Goal: Information Seeking & Learning: Learn about a topic

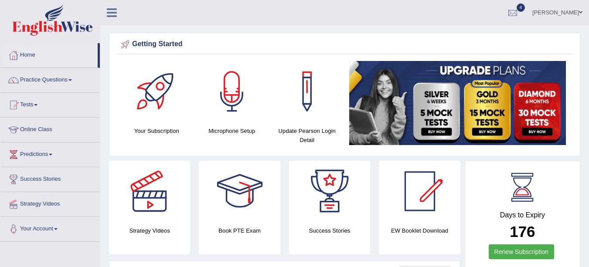
click at [50, 77] on link "Practice Questions" at bounding box center [49, 79] width 99 height 22
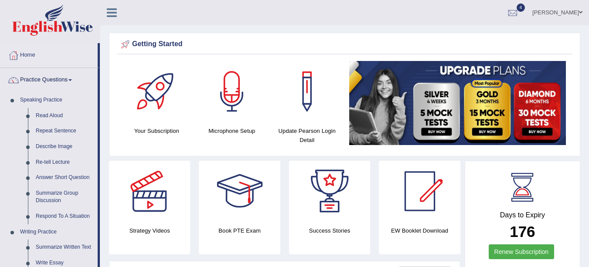
click at [48, 162] on link "Re-tell Lecture" at bounding box center [65, 163] width 66 height 16
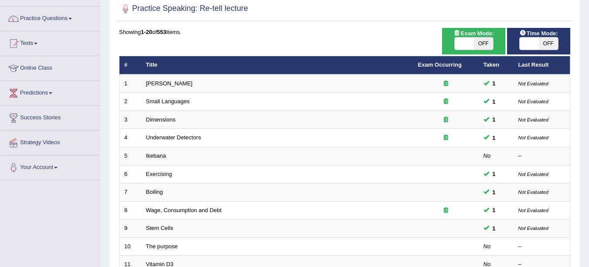
scroll to position [65, 0]
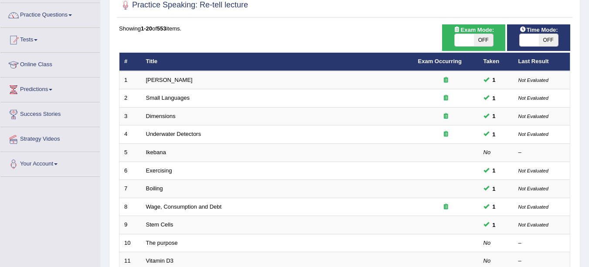
click at [159, 153] on link "Ikebana" at bounding box center [156, 152] width 20 height 7
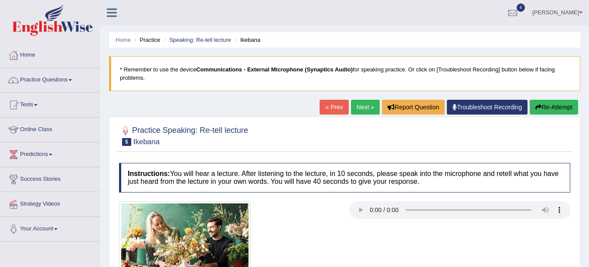
click at [154, 42] on li "Practice" at bounding box center [146, 40] width 28 height 8
click at [150, 42] on li "Practice" at bounding box center [146, 40] width 28 height 8
click at [201, 41] on link "Speaking: Re-tell lecture" at bounding box center [200, 40] width 62 height 7
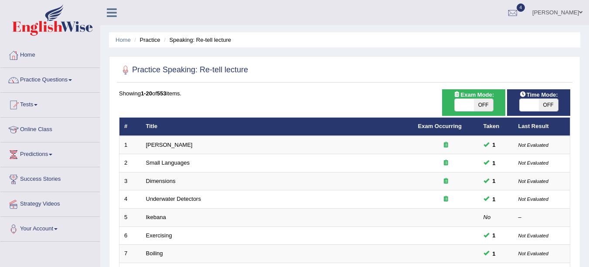
click at [476, 106] on span "OFF" at bounding box center [483, 105] width 19 height 12
checkbox input "true"
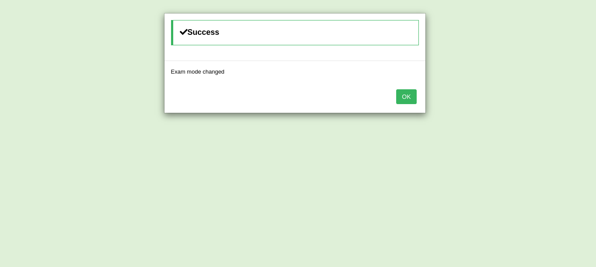
click at [401, 94] on button "OK" at bounding box center [406, 96] width 20 height 15
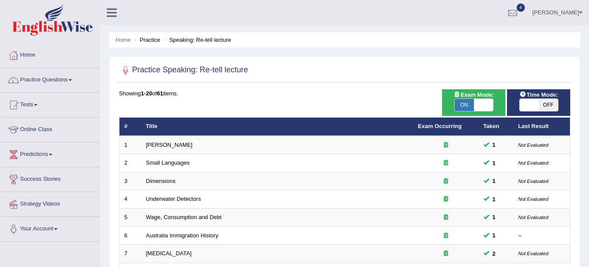
click at [548, 103] on span "OFF" at bounding box center [548, 105] width 19 height 12
checkbox input "true"
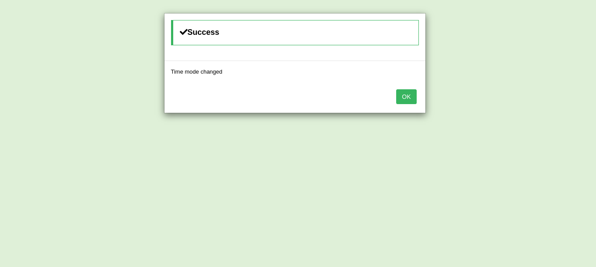
click at [409, 92] on button "OK" at bounding box center [406, 96] width 20 height 15
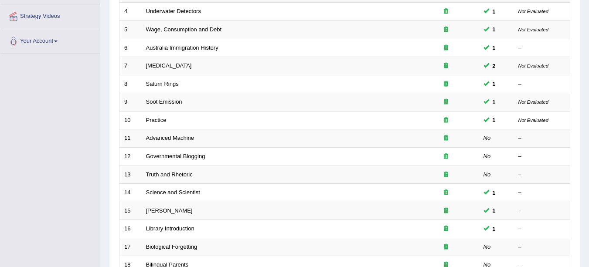
scroll to position [190, 0]
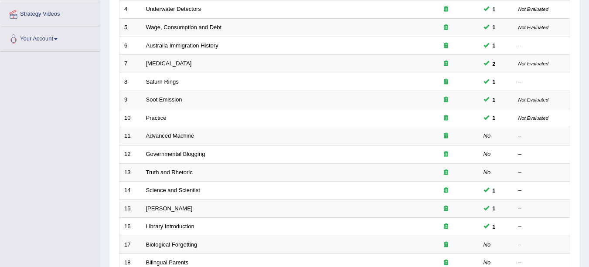
click at [175, 135] on link "Advanced Machine" at bounding box center [170, 136] width 48 height 7
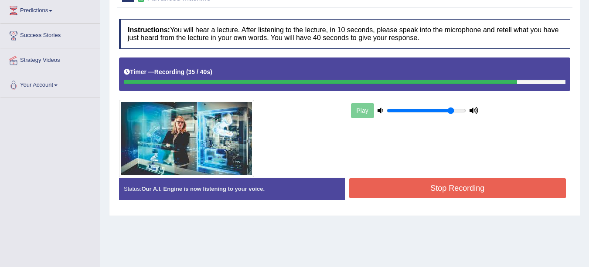
scroll to position [144, 0]
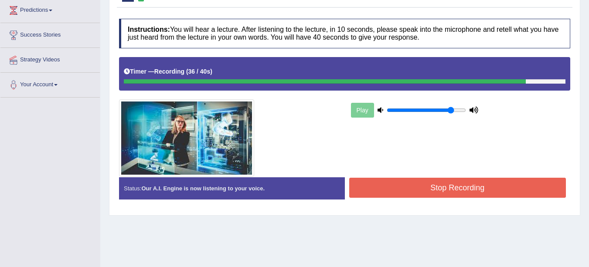
click at [472, 189] on button "Stop Recording" at bounding box center [457, 188] width 217 height 20
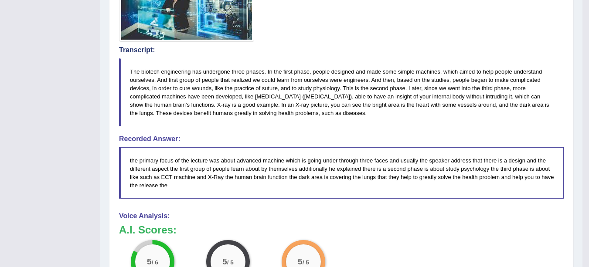
scroll to position [274, 0]
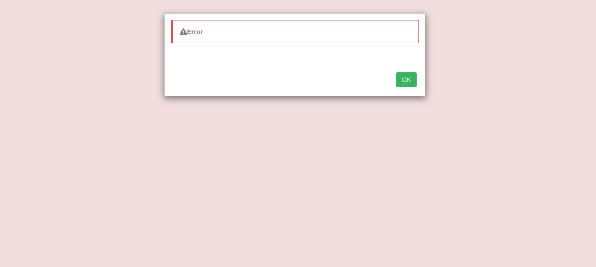
click at [410, 75] on button "OK" at bounding box center [406, 79] width 20 height 15
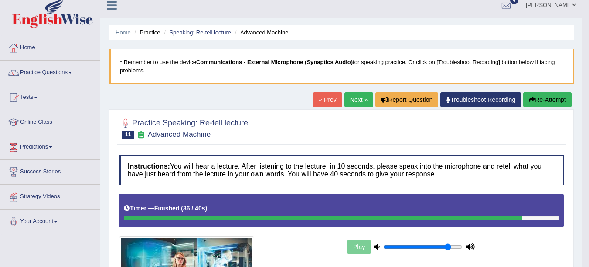
scroll to position [0, 0]
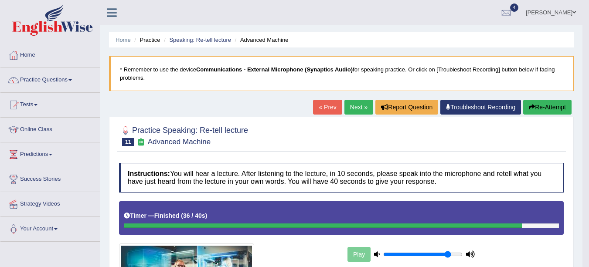
click at [352, 108] on link "Next »" at bounding box center [359, 107] width 29 height 15
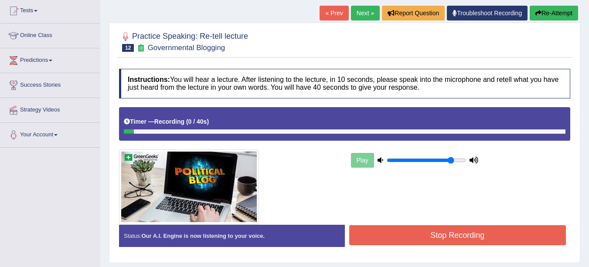
scroll to position [96, 0]
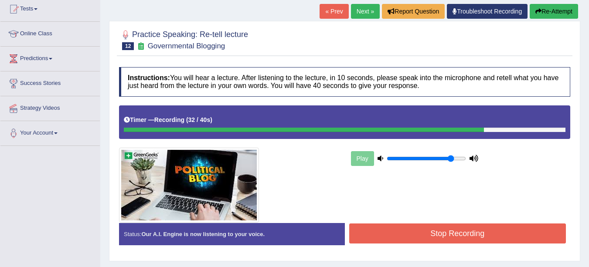
click at [498, 235] on button "Stop Recording" at bounding box center [457, 234] width 217 height 20
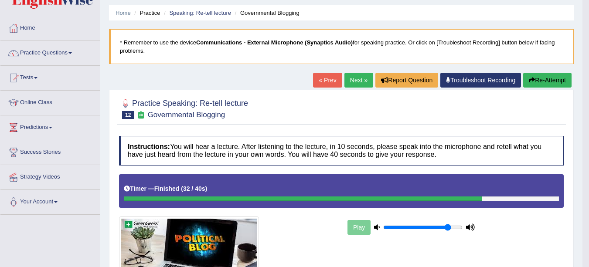
scroll to position [23, 0]
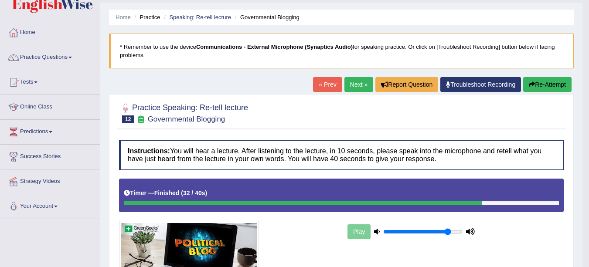
click at [349, 88] on link "Next »" at bounding box center [359, 84] width 29 height 15
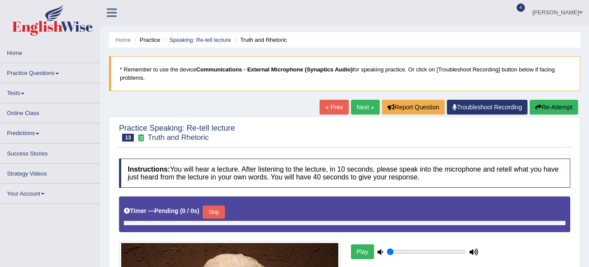
type input "0.85"
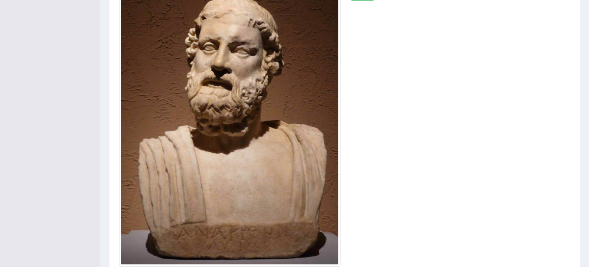
scroll to position [274, 0]
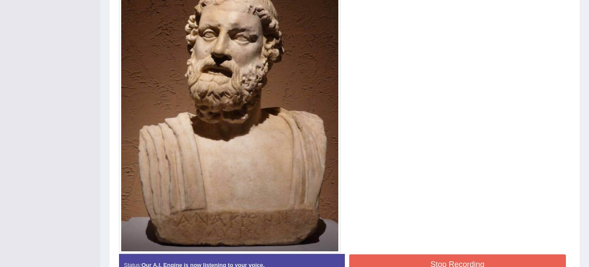
click at [412, 260] on button "Stop Recording" at bounding box center [457, 265] width 217 height 20
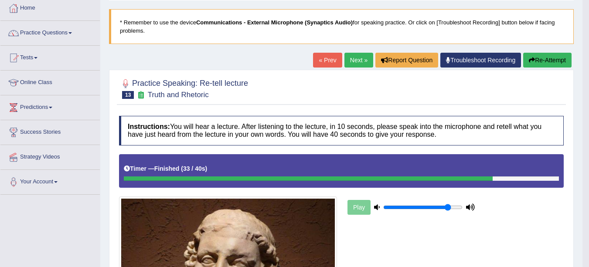
scroll to position [42, 0]
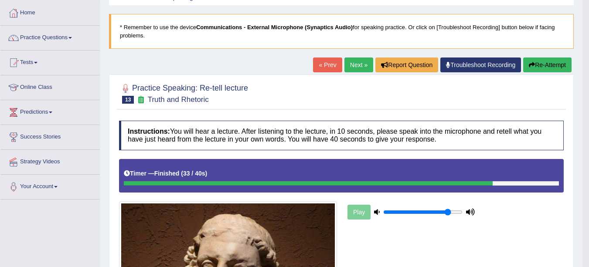
click at [358, 68] on link "Next »" at bounding box center [359, 65] width 29 height 15
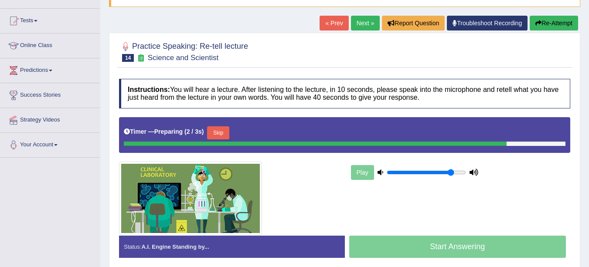
scroll to position [82, 0]
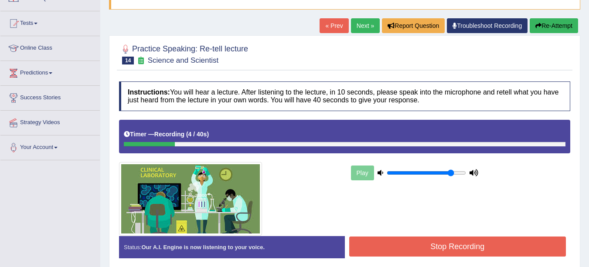
click at [563, 29] on button "Re-Attempt" at bounding box center [554, 25] width 48 height 15
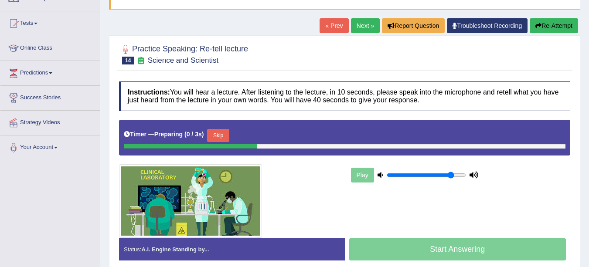
click at [221, 134] on button "Skip" at bounding box center [218, 135] width 22 height 13
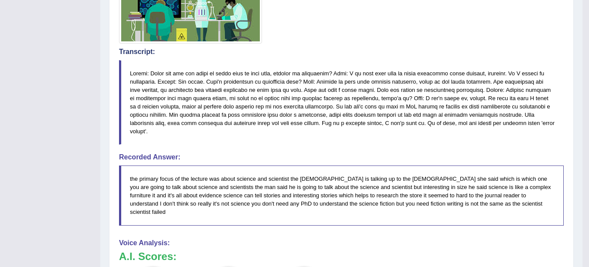
scroll to position [268, 0]
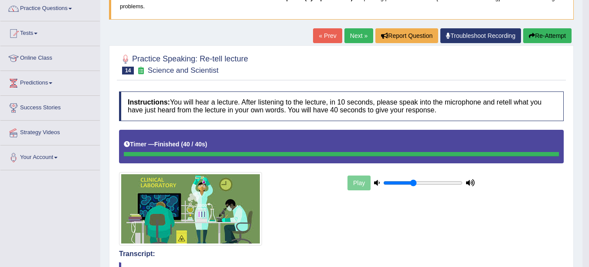
type input "0.4"
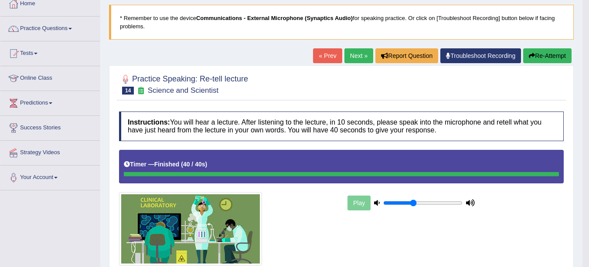
scroll to position [48, 0]
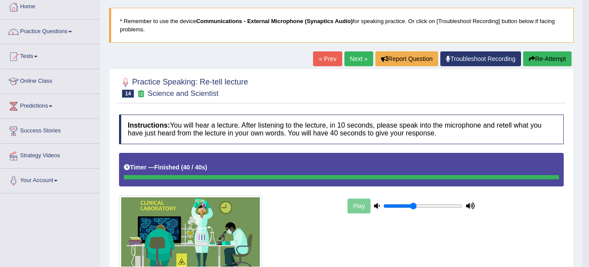
click at [356, 60] on link "Next »" at bounding box center [359, 58] width 29 height 15
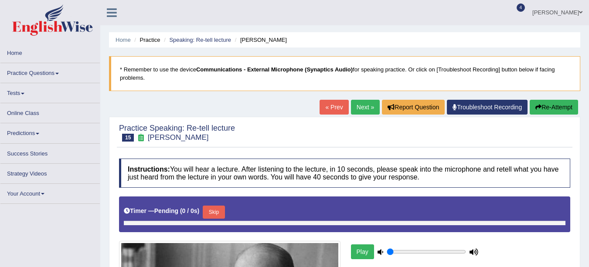
type input "0.4"
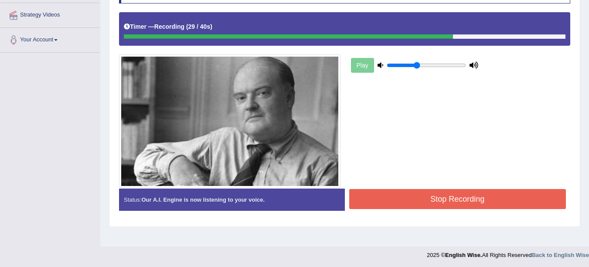
scroll to position [191, 0]
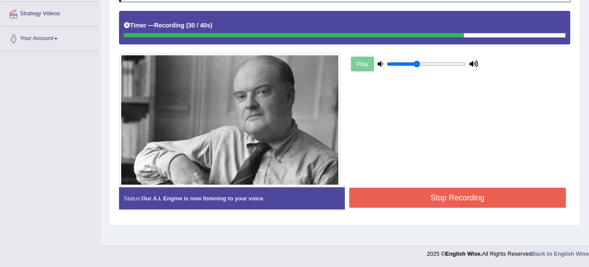
click at [465, 200] on button "Stop Recording" at bounding box center [457, 198] width 217 height 20
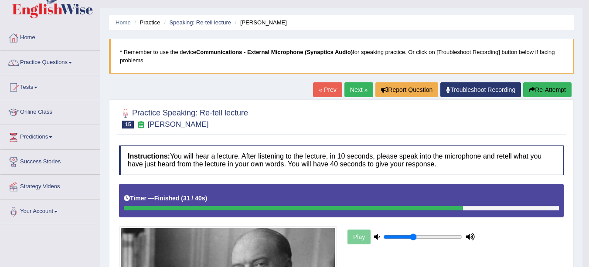
scroll to position [0, 0]
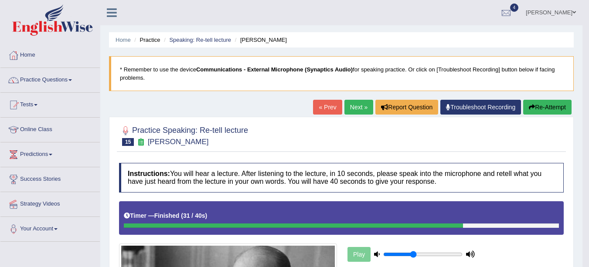
click at [360, 104] on link "Next »" at bounding box center [359, 107] width 29 height 15
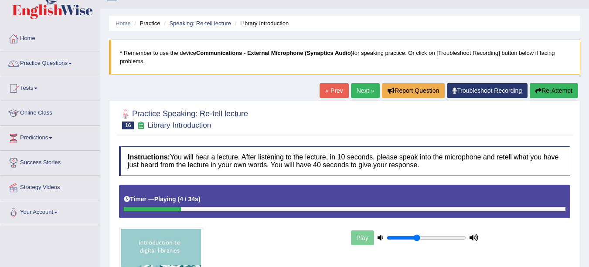
scroll to position [15, 0]
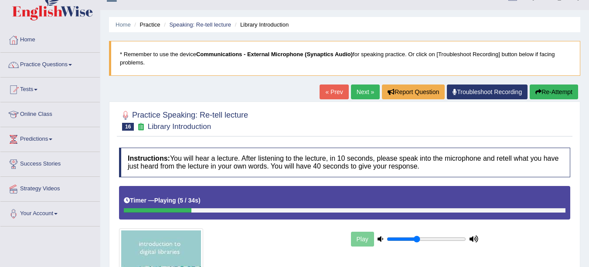
click at [339, 97] on link "« Prev" at bounding box center [334, 92] width 29 height 15
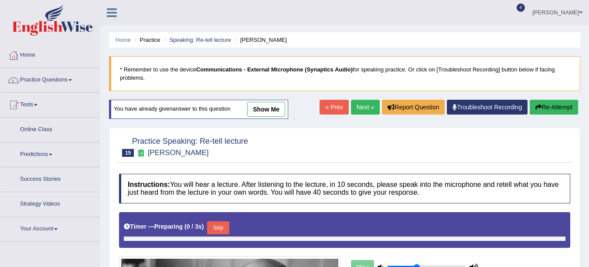
click at [363, 110] on link "Next »" at bounding box center [365, 107] width 29 height 15
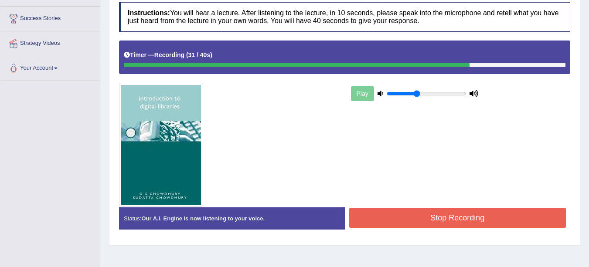
scroll to position [167, 0]
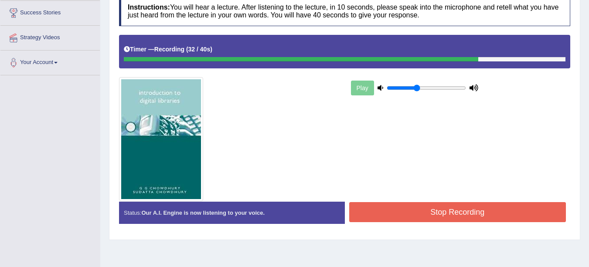
click at [449, 215] on button "Stop Recording" at bounding box center [457, 212] width 217 height 20
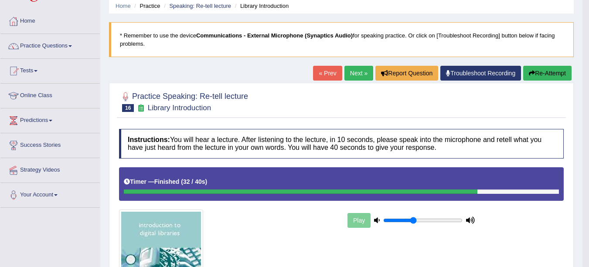
scroll to position [0, 0]
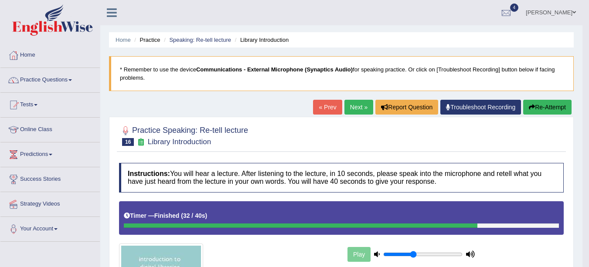
click at [352, 108] on link "Next »" at bounding box center [359, 107] width 29 height 15
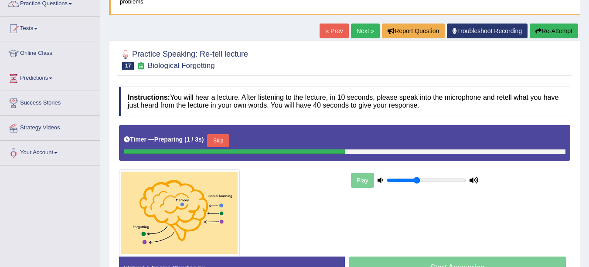
scroll to position [88, 0]
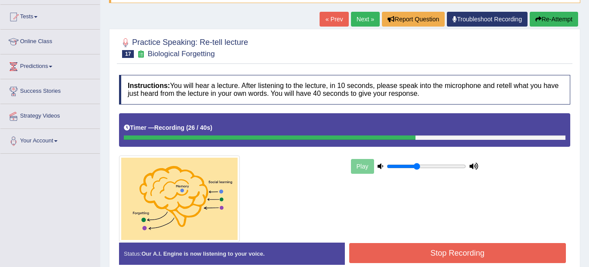
click at [452, 249] on button "Stop Recording" at bounding box center [457, 253] width 217 height 20
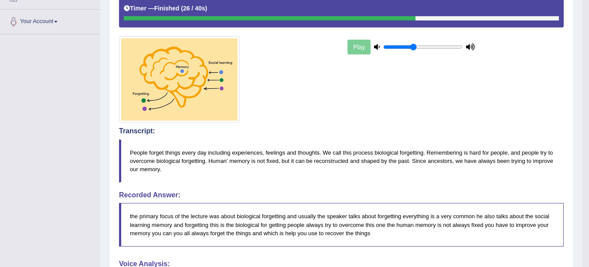
scroll to position [0, 0]
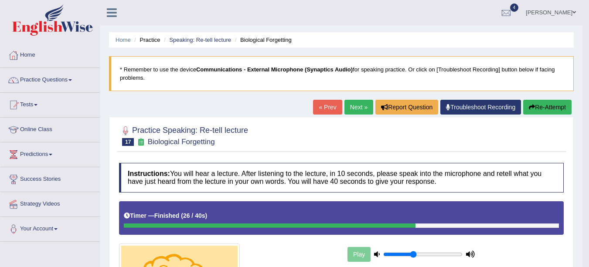
click at [352, 108] on link "Next »" at bounding box center [359, 107] width 29 height 15
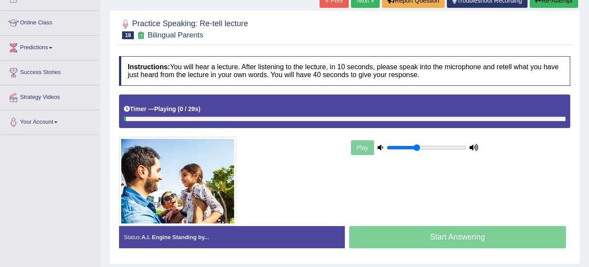
scroll to position [108, 0]
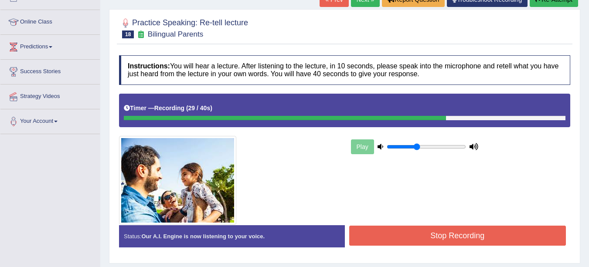
click at [455, 243] on button "Stop Recording" at bounding box center [457, 236] width 217 height 20
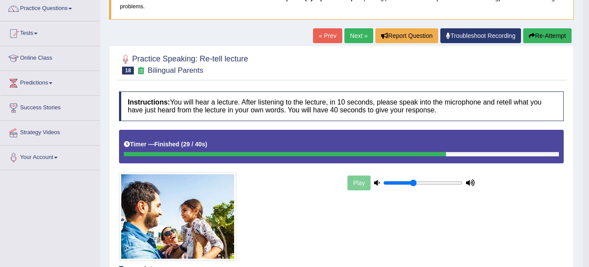
scroll to position [38, 0]
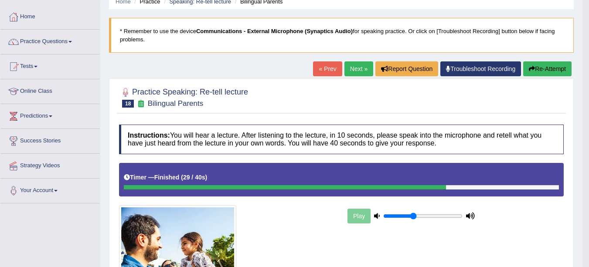
click at [349, 68] on link "Next »" at bounding box center [359, 69] width 29 height 15
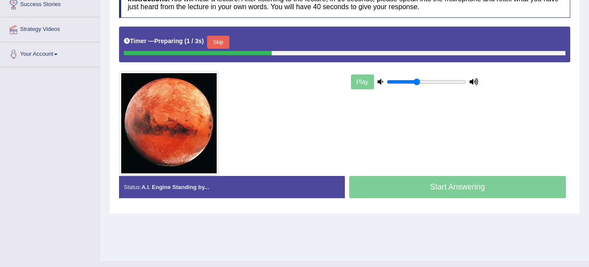
scroll to position [176, 0]
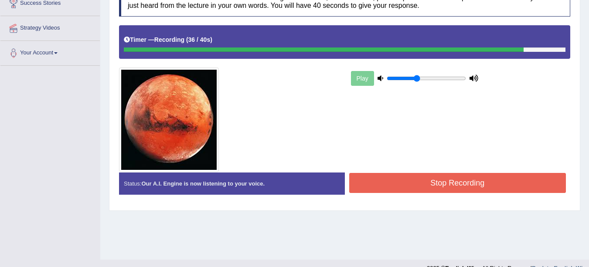
click at [468, 183] on button "Stop Recording" at bounding box center [457, 183] width 217 height 20
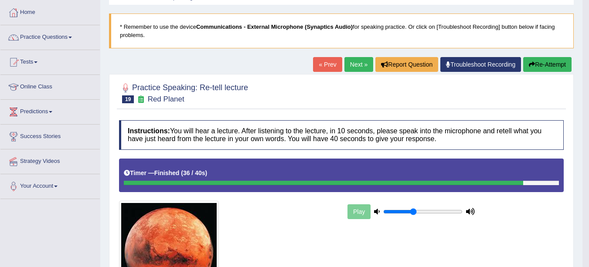
scroll to position [0, 0]
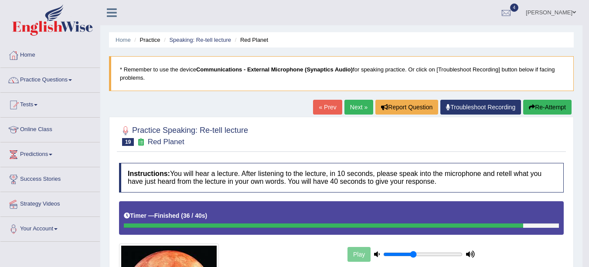
click at [351, 109] on link "Next »" at bounding box center [359, 107] width 29 height 15
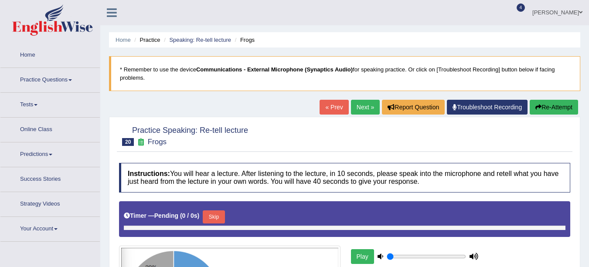
type input "0.4"
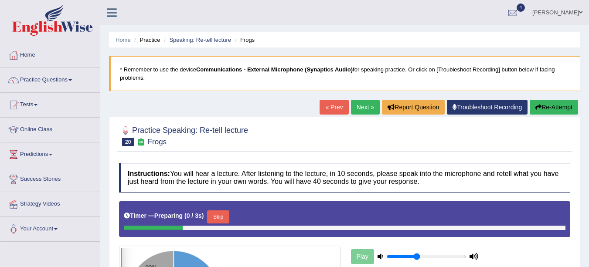
click at [198, 41] on link "Speaking: Re-tell lecture" at bounding box center [200, 40] width 62 height 7
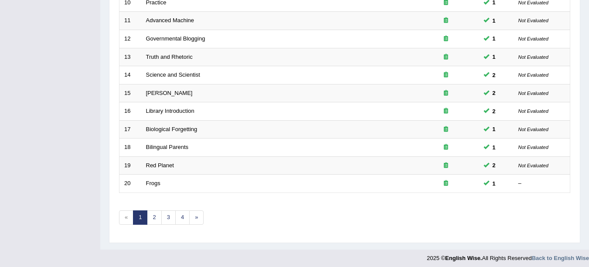
scroll to position [310, 0]
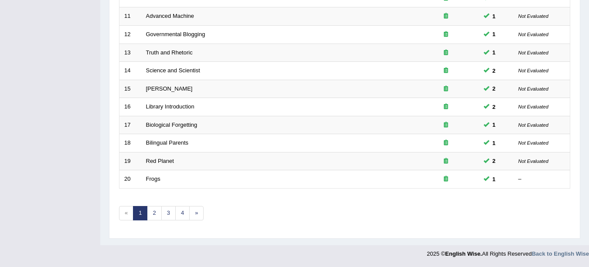
click at [154, 181] on link "Frogs" at bounding box center [153, 179] width 14 height 7
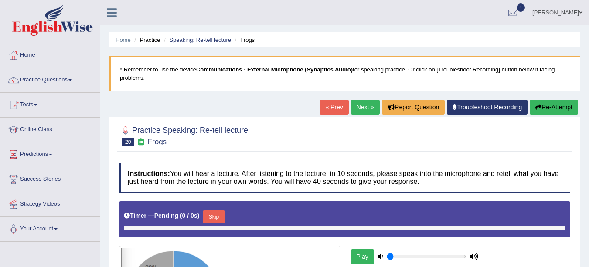
type input "0.4"
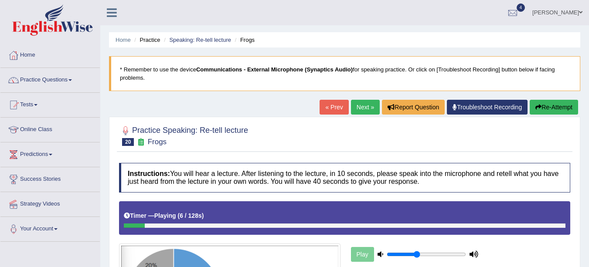
click at [368, 112] on link "Next »" at bounding box center [365, 107] width 29 height 15
click at [356, 110] on link "Next »" at bounding box center [365, 107] width 29 height 15
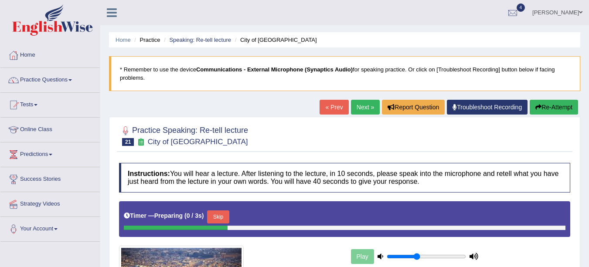
click at [188, 39] on link "Speaking: Re-tell lecture" at bounding box center [200, 40] width 62 height 7
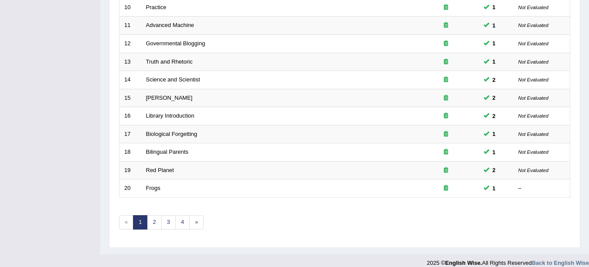
scroll to position [310, 0]
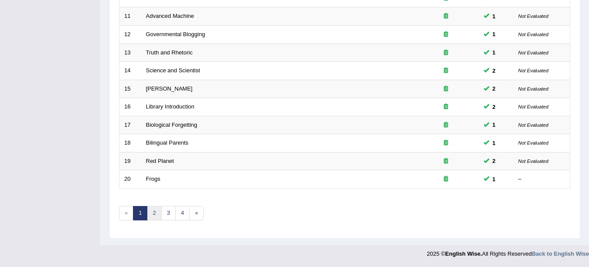
click at [154, 214] on link "2" at bounding box center [154, 213] width 14 height 14
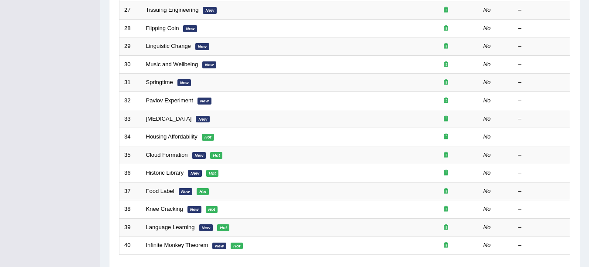
scroll to position [310, 0]
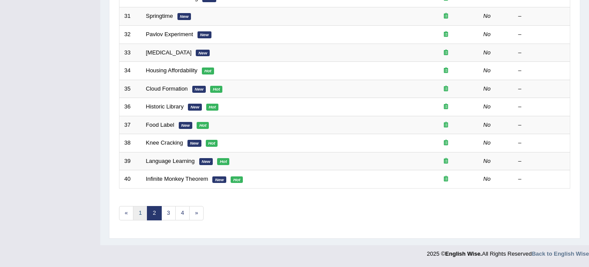
click at [140, 215] on link "1" at bounding box center [140, 213] width 14 height 14
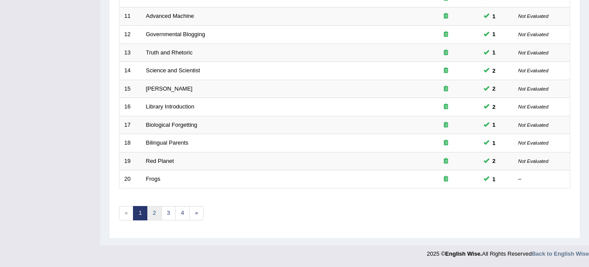
click at [155, 215] on link "2" at bounding box center [154, 213] width 14 height 14
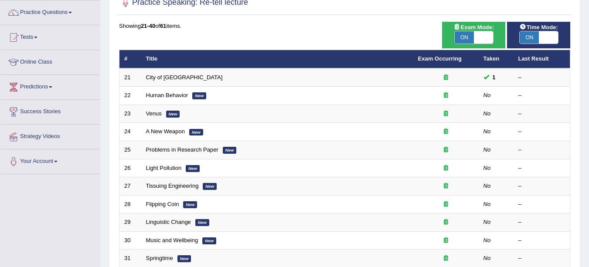
scroll to position [68, 0]
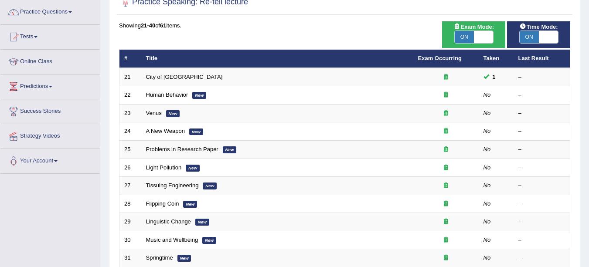
click at [161, 97] on link "Human Behavior" at bounding box center [167, 95] width 42 height 7
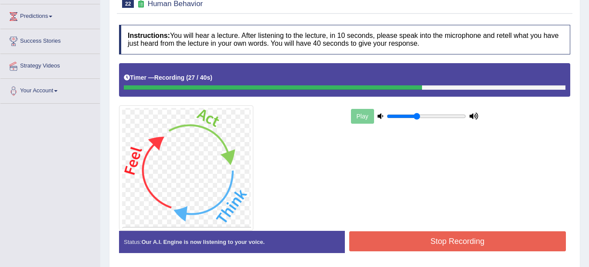
scroll to position [151, 0]
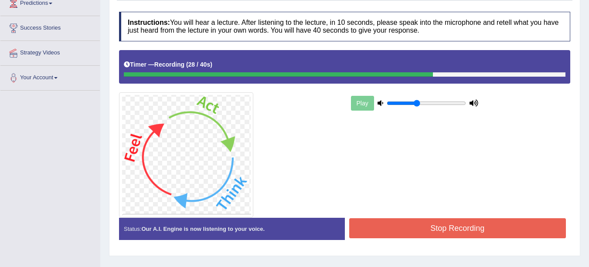
click at [461, 229] on button "Stop Recording" at bounding box center [457, 229] width 217 height 20
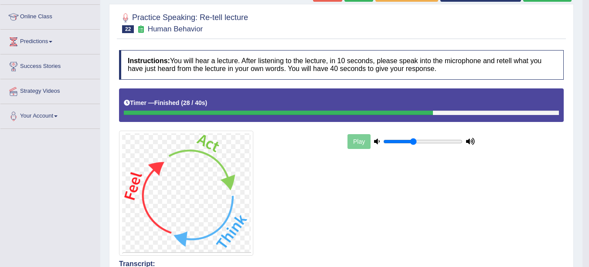
scroll to position [0, 0]
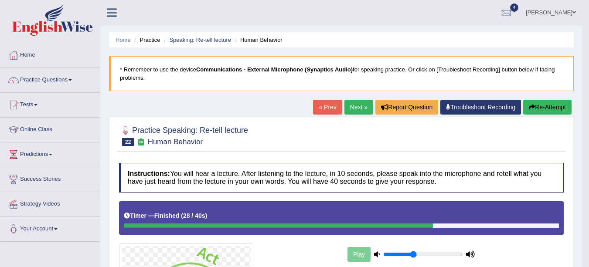
click at [357, 106] on link "Next »" at bounding box center [359, 107] width 29 height 15
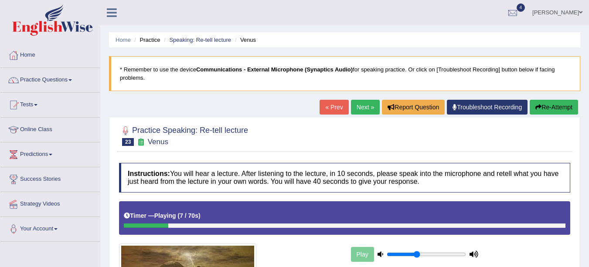
click at [328, 109] on link "« Prev" at bounding box center [334, 107] width 29 height 15
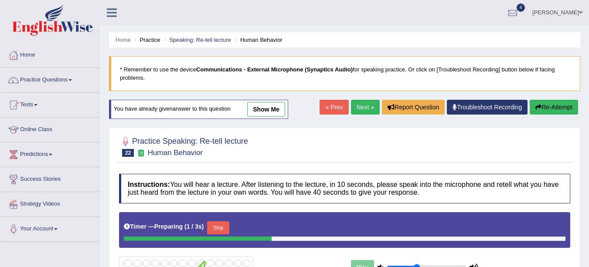
click at [362, 107] on link "Next »" at bounding box center [365, 107] width 29 height 15
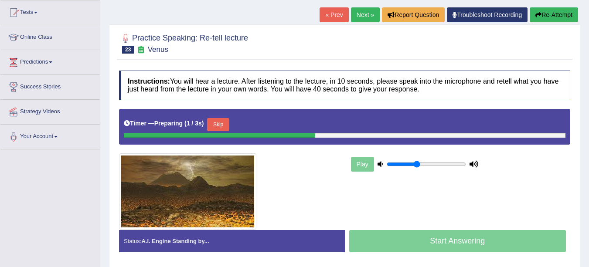
scroll to position [94, 0]
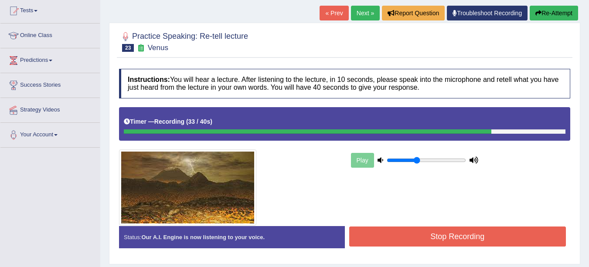
click at [463, 238] on button "Stop Recording" at bounding box center [457, 237] width 217 height 20
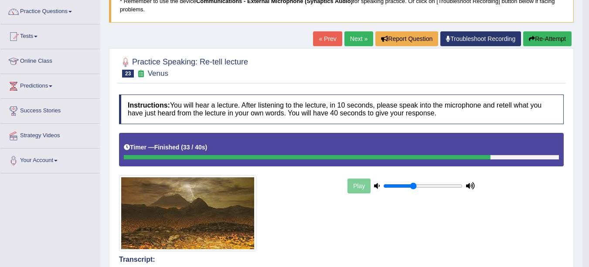
scroll to position [62, 0]
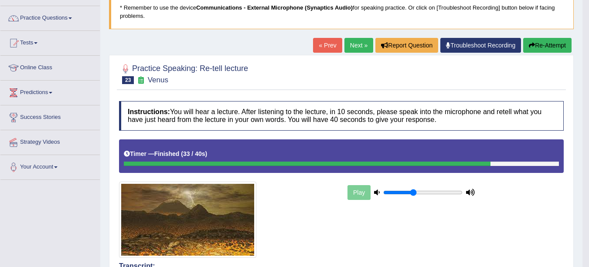
click at [345, 51] on link "Next »" at bounding box center [359, 45] width 29 height 15
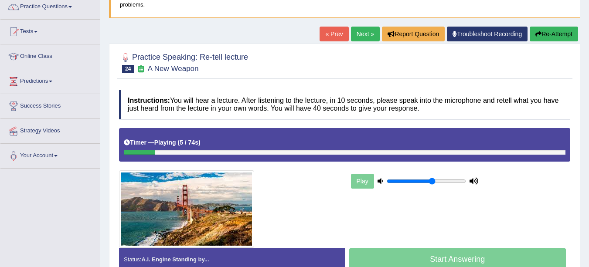
scroll to position [35, 0]
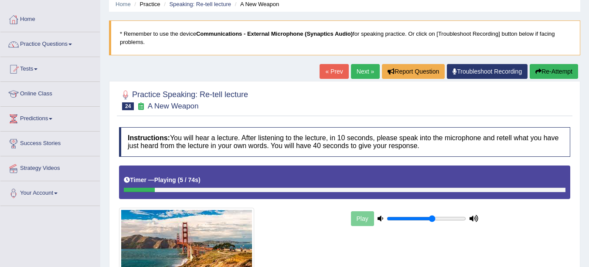
type input "0.6"
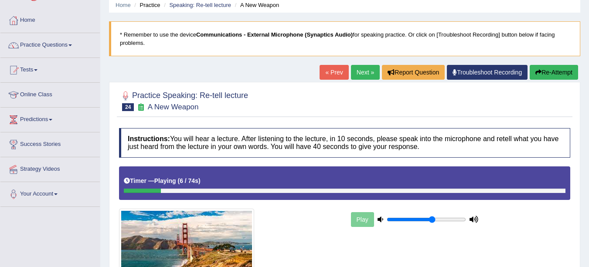
click at [547, 82] on div "Practice Speaking: Re-tell lecture 24 A New Weapon Instructions: You will hear …" at bounding box center [345, 203] width 472 height 243
click at [549, 76] on button "Re-Attempt" at bounding box center [554, 72] width 48 height 15
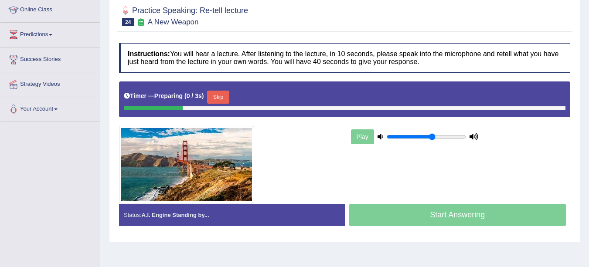
scroll to position [121, 0]
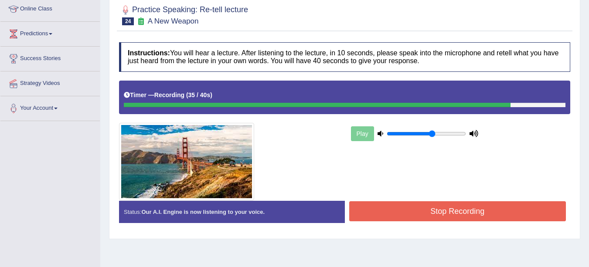
click at [471, 212] on button "Stop Recording" at bounding box center [457, 212] width 217 height 20
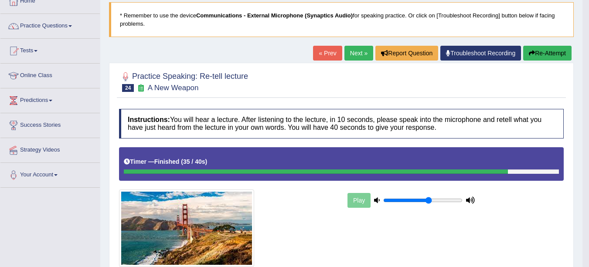
scroll to position [53, 0]
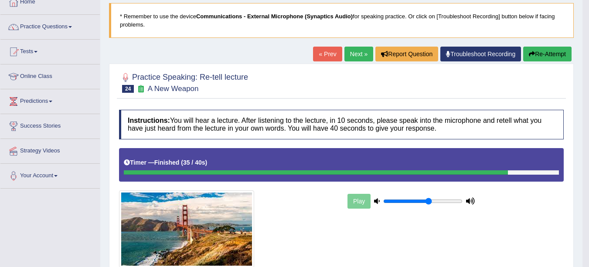
click at [357, 54] on link "Next »" at bounding box center [359, 54] width 29 height 15
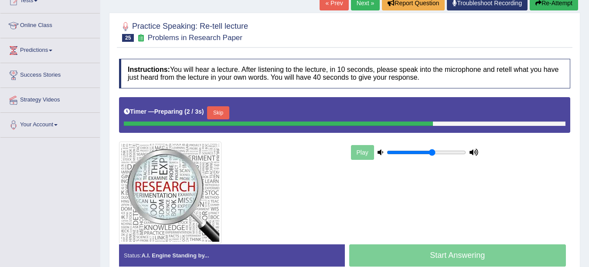
scroll to position [104, 0]
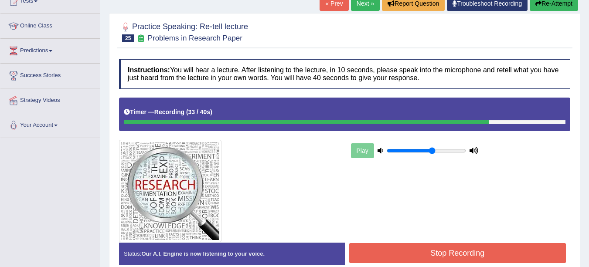
click at [475, 257] on button "Stop Recording" at bounding box center [457, 253] width 217 height 20
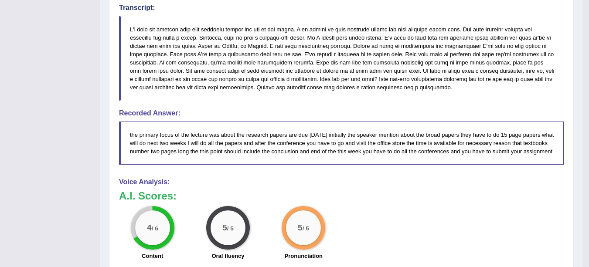
scroll to position [346, 0]
